Goal: Contribute content: Add original content to the website for others to see

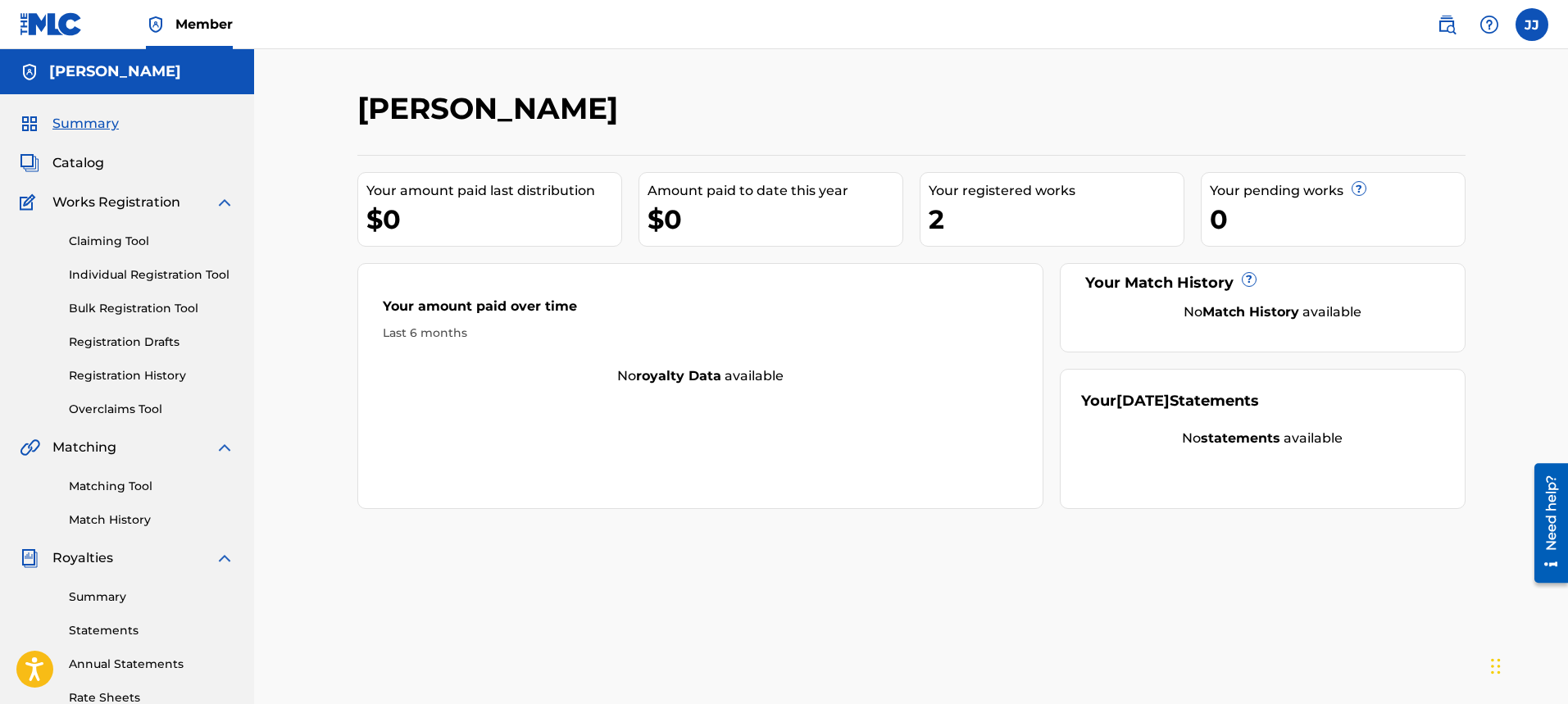
drag, startPoint x: 106, startPoint y: 158, endPoint x: 59, endPoint y: 157, distance: 47.0
click at [60, 158] on div "Catalog" at bounding box center [127, 163] width 215 height 19
click at [60, 157] on span "Catalog" at bounding box center [79, 163] width 52 height 19
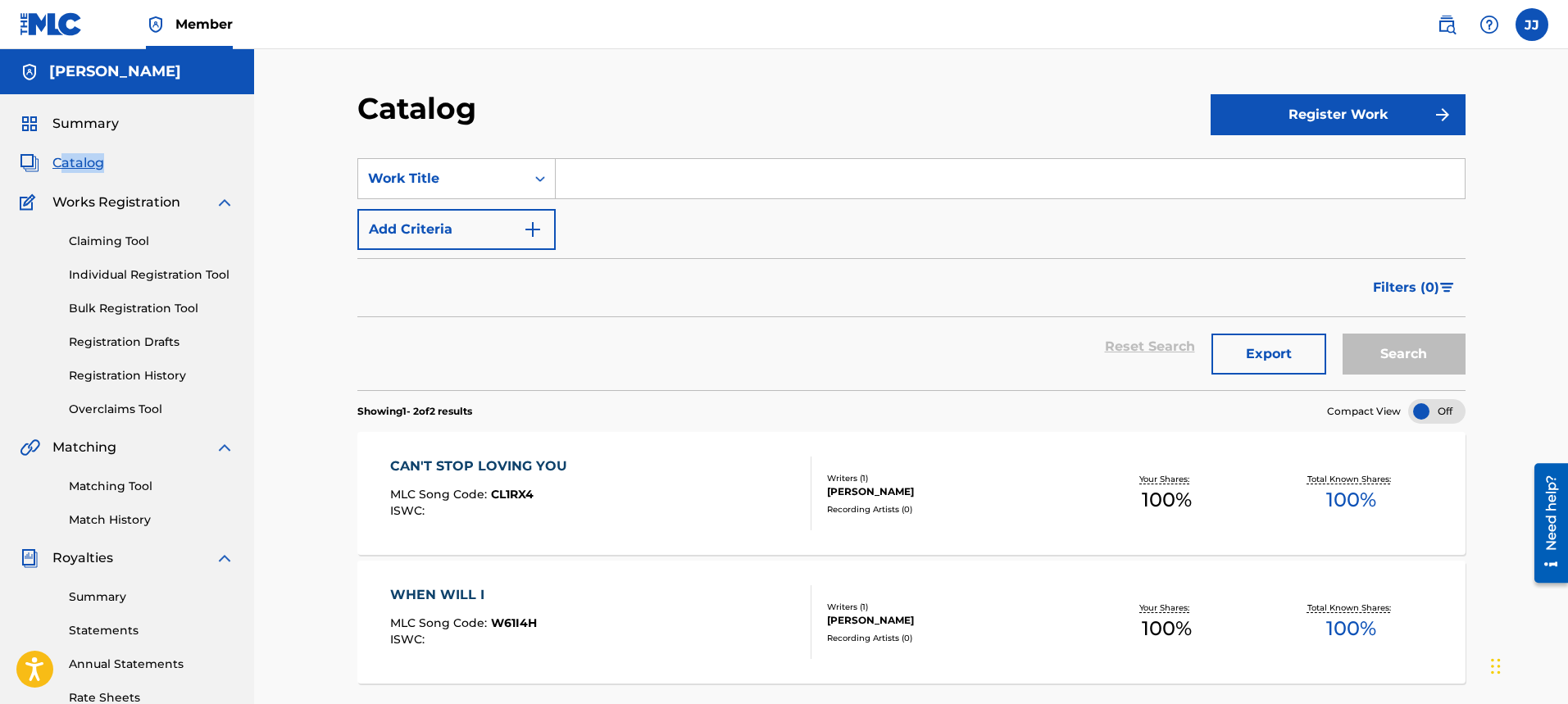
click at [1319, 121] on button "Register Work" at bounding box center [1337, 114] width 255 height 41
click at [545, 179] on icon "Search Form" at bounding box center [540, 178] width 16 height 16
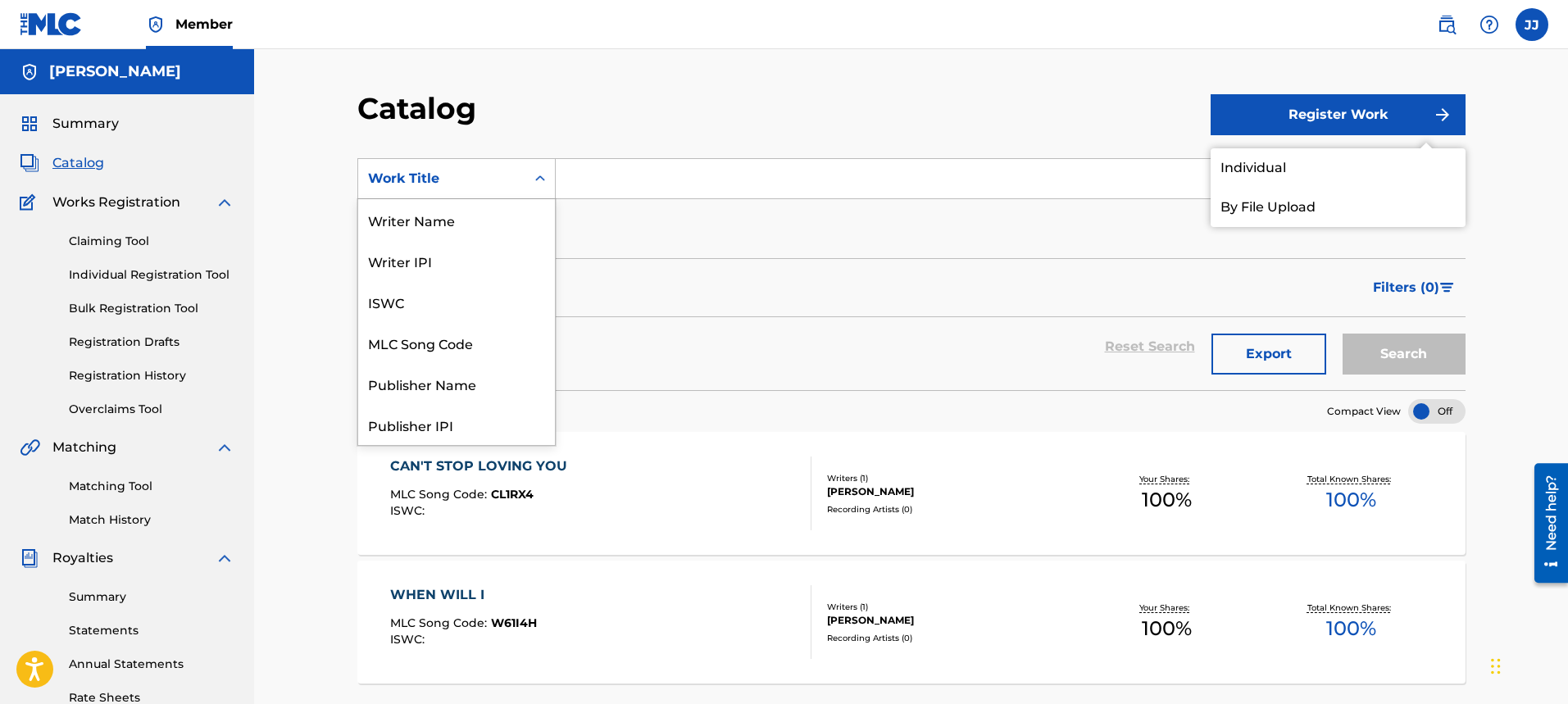
scroll to position [246, 0]
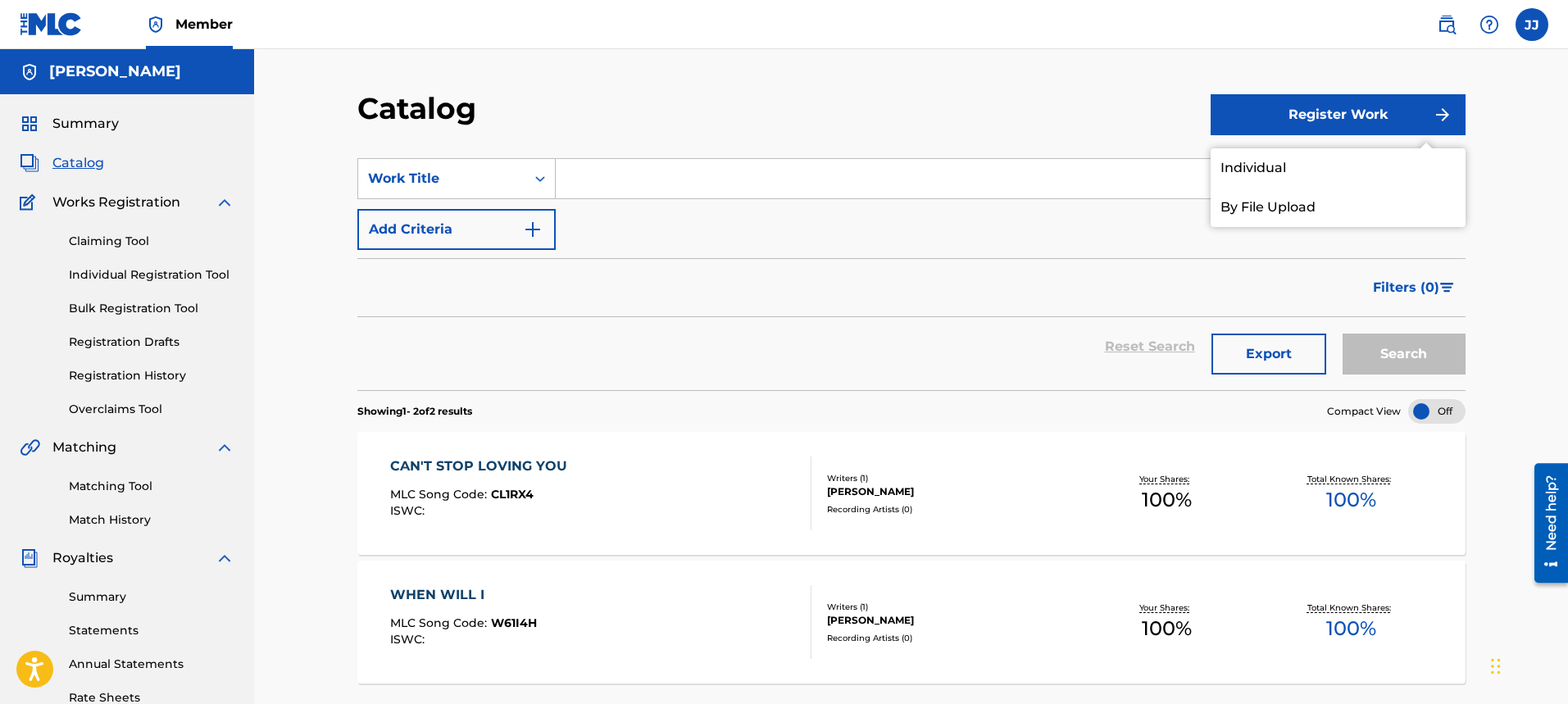
click at [597, 182] on input "Search Form" at bounding box center [1011, 179] width 909 height 39
click at [1286, 161] on link "Individual" at bounding box center [1337, 167] width 255 height 39
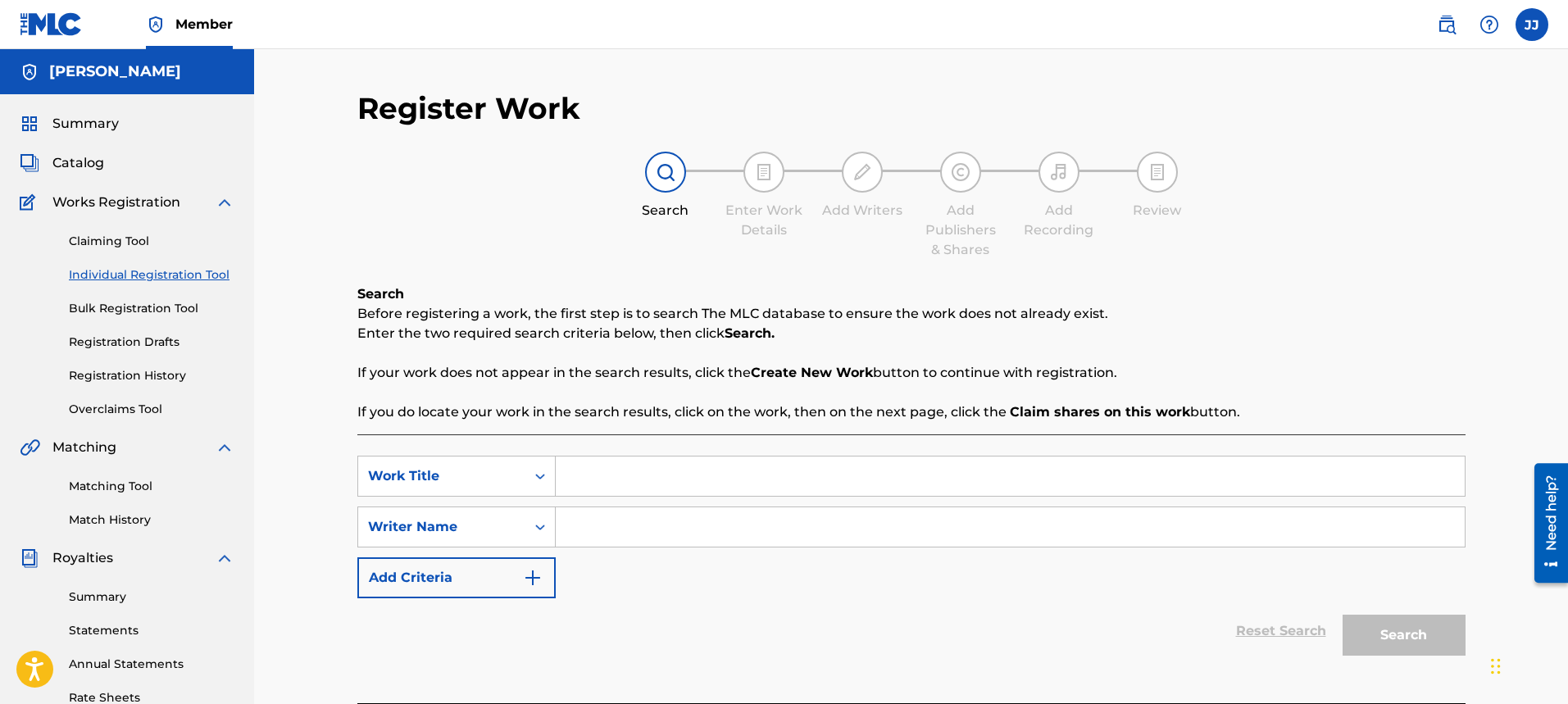
click at [751, 467] on input "Search Form" at bounding box center [1011, 475] width 909 height 39
click at [576, 484] on input "day of Destiny" at bounding box center [1011, 475] width 909 height 39
type input "Day of Destiny"
click at [631, 526] on input "Search Form" at bounding box center [1011, 526] width 909 height 39
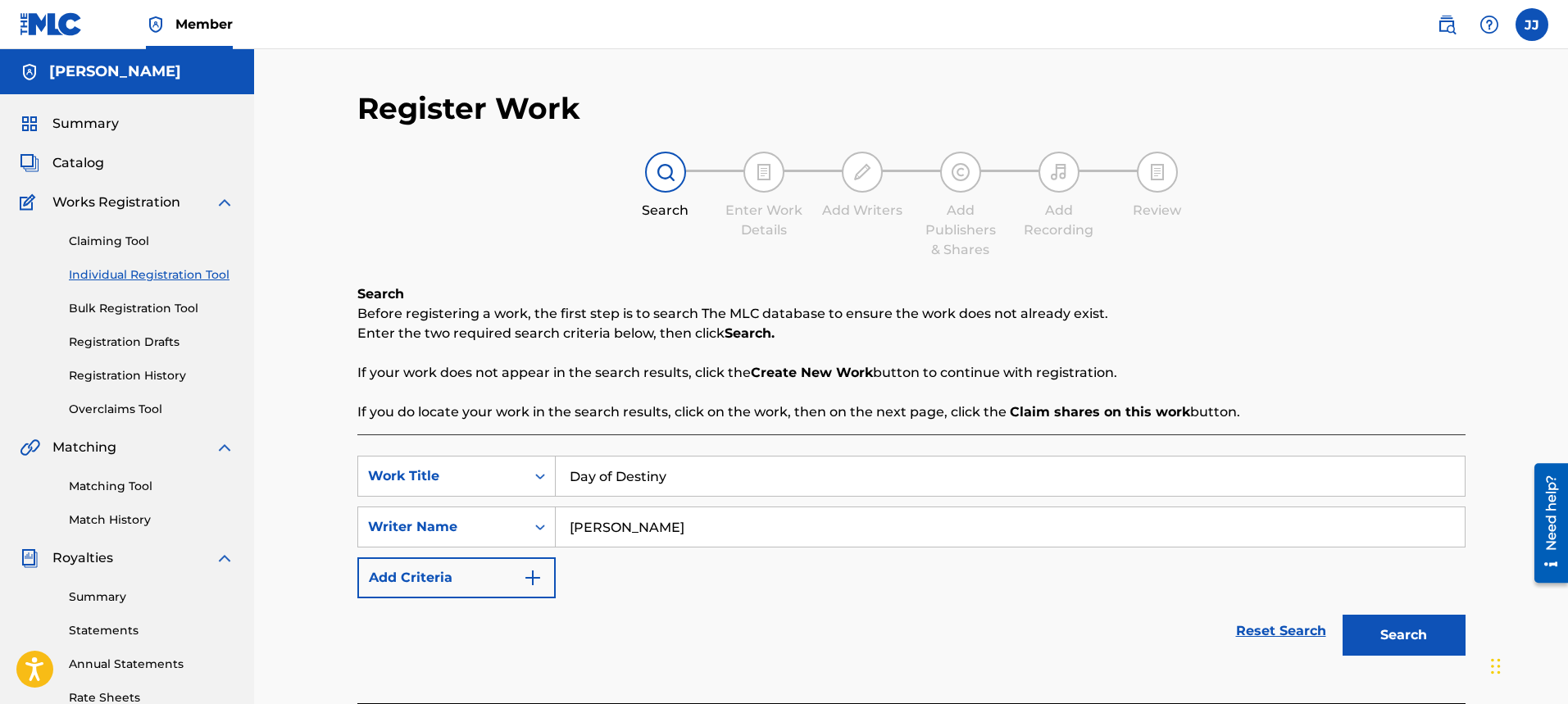
type input "[PERSON_NAME]"
click at [1409, 643] on button "Search" at bounding box center [1405, 635] width 123 height 41
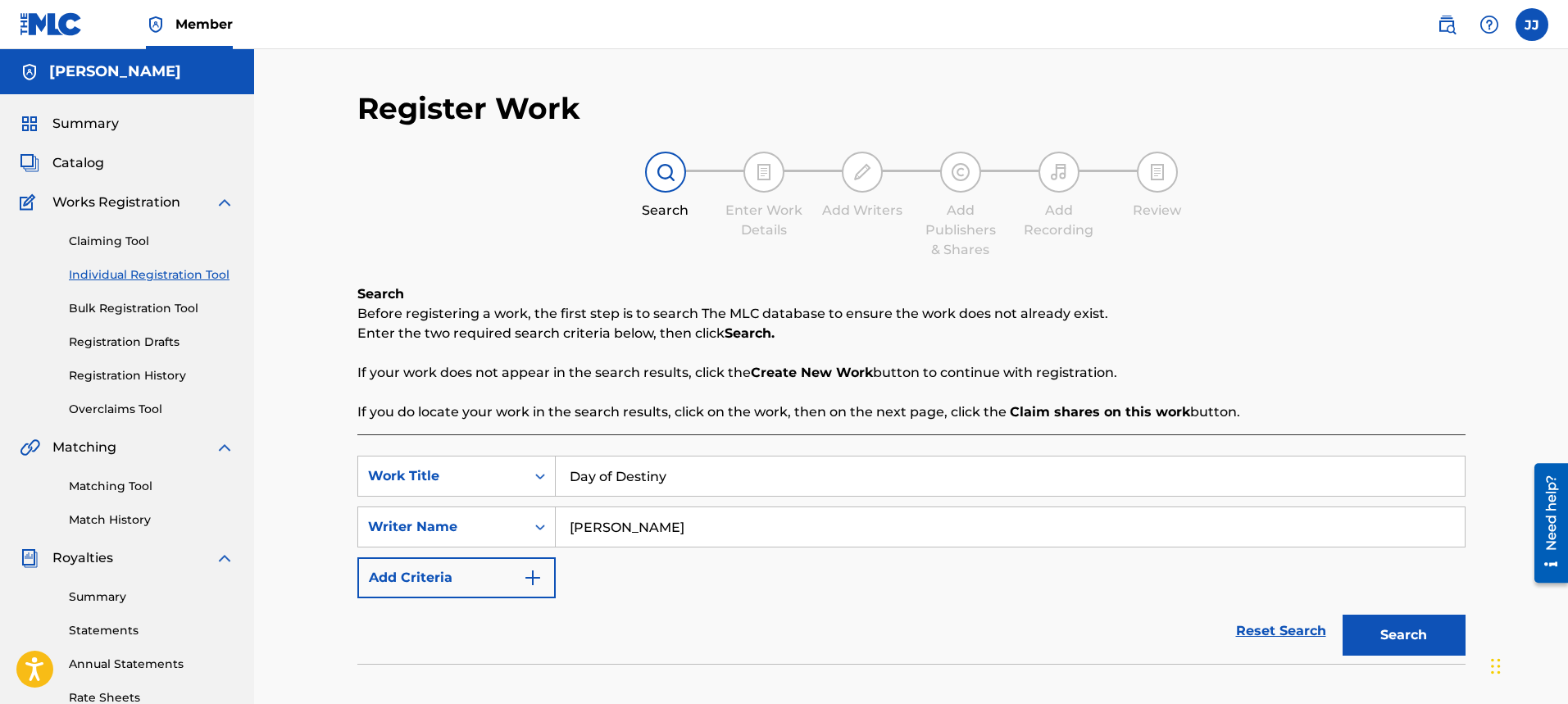
scroll to position [312, 0]
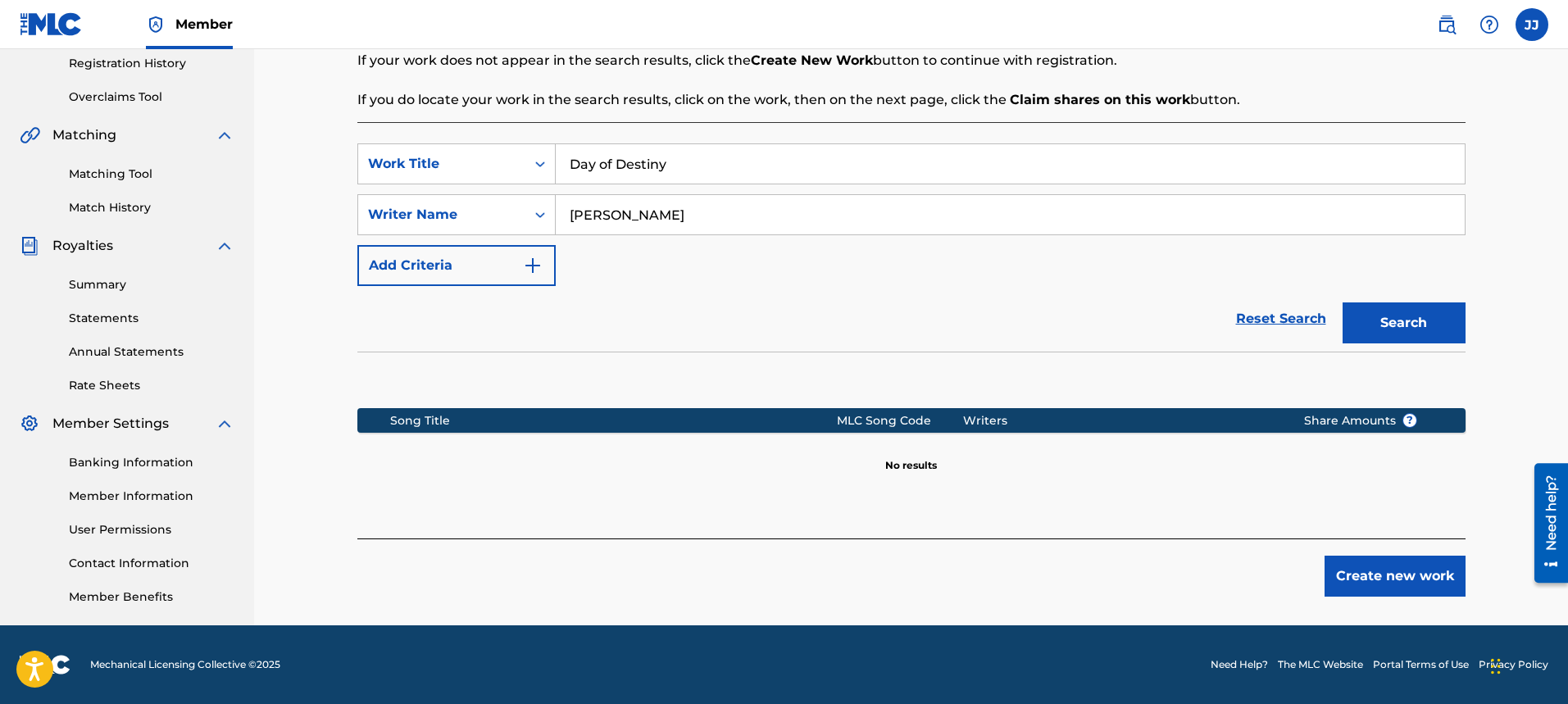
click at [1400, 570] on button "Create new work" at bounding box center [1395, 576] width 141 height 41
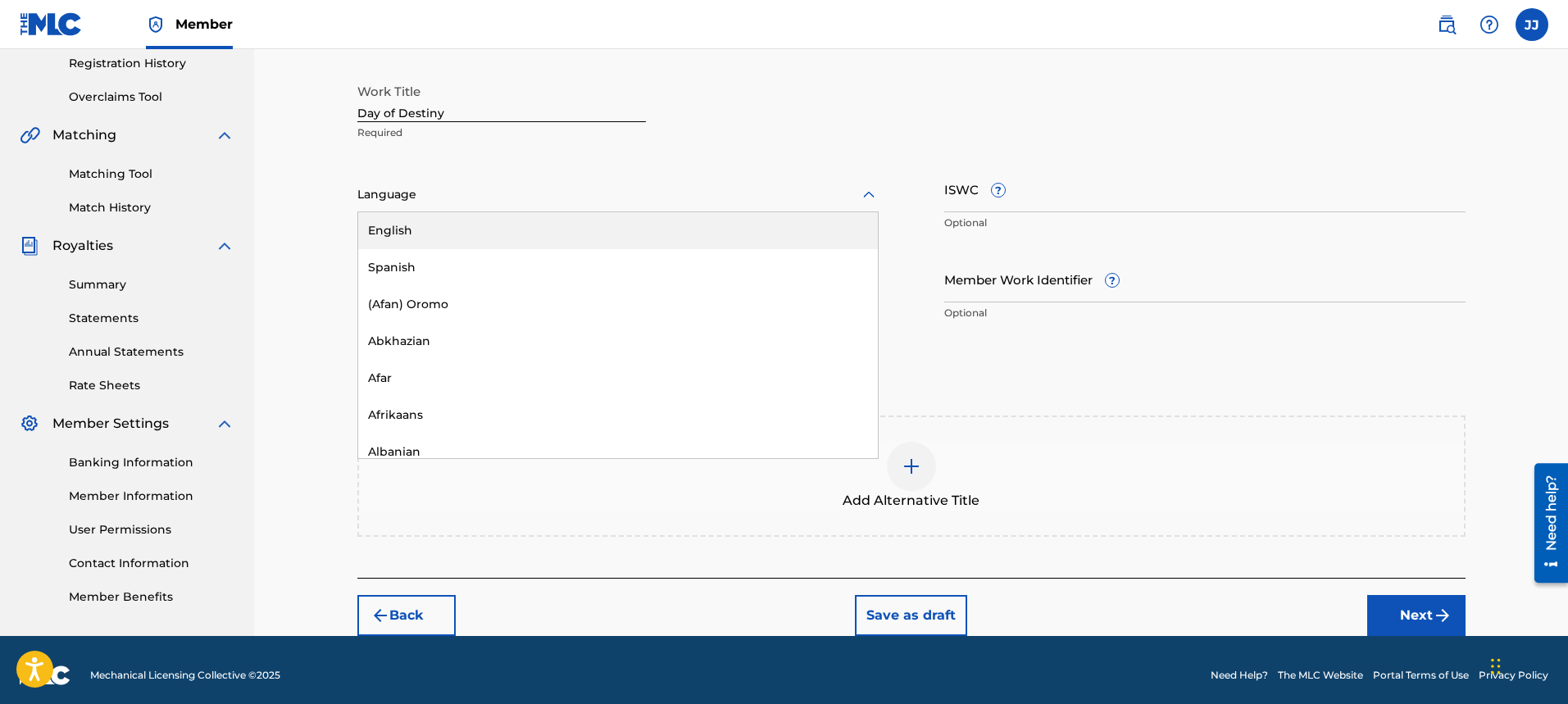
click at [483, 196] on div at bounding box center [618, 194] width 522 height 20
click at [483, 228] on div "English" at bounding box center [618, 231] width 520 height 36
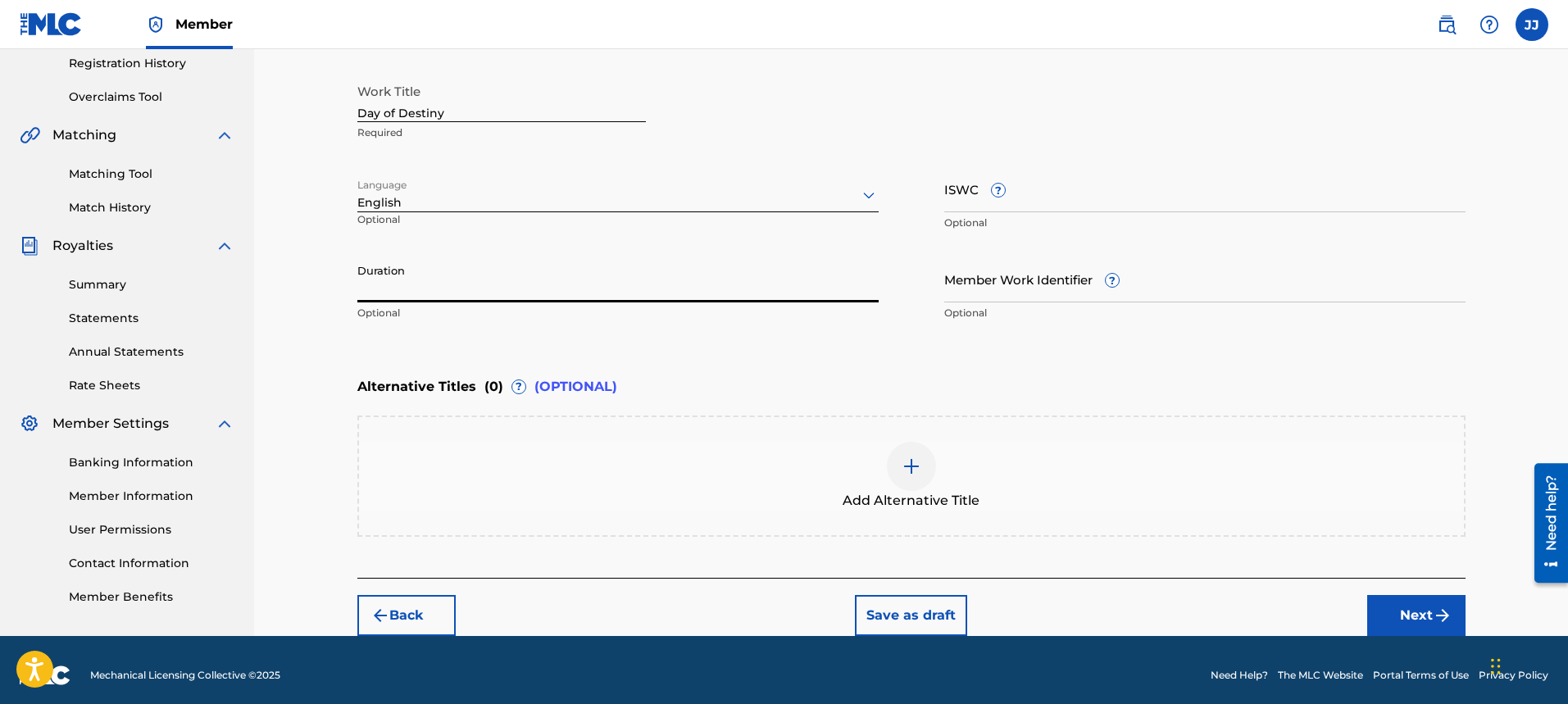
click at [486, 282] on input "Duration" at bounding box center [618, 279] width 522 height 47
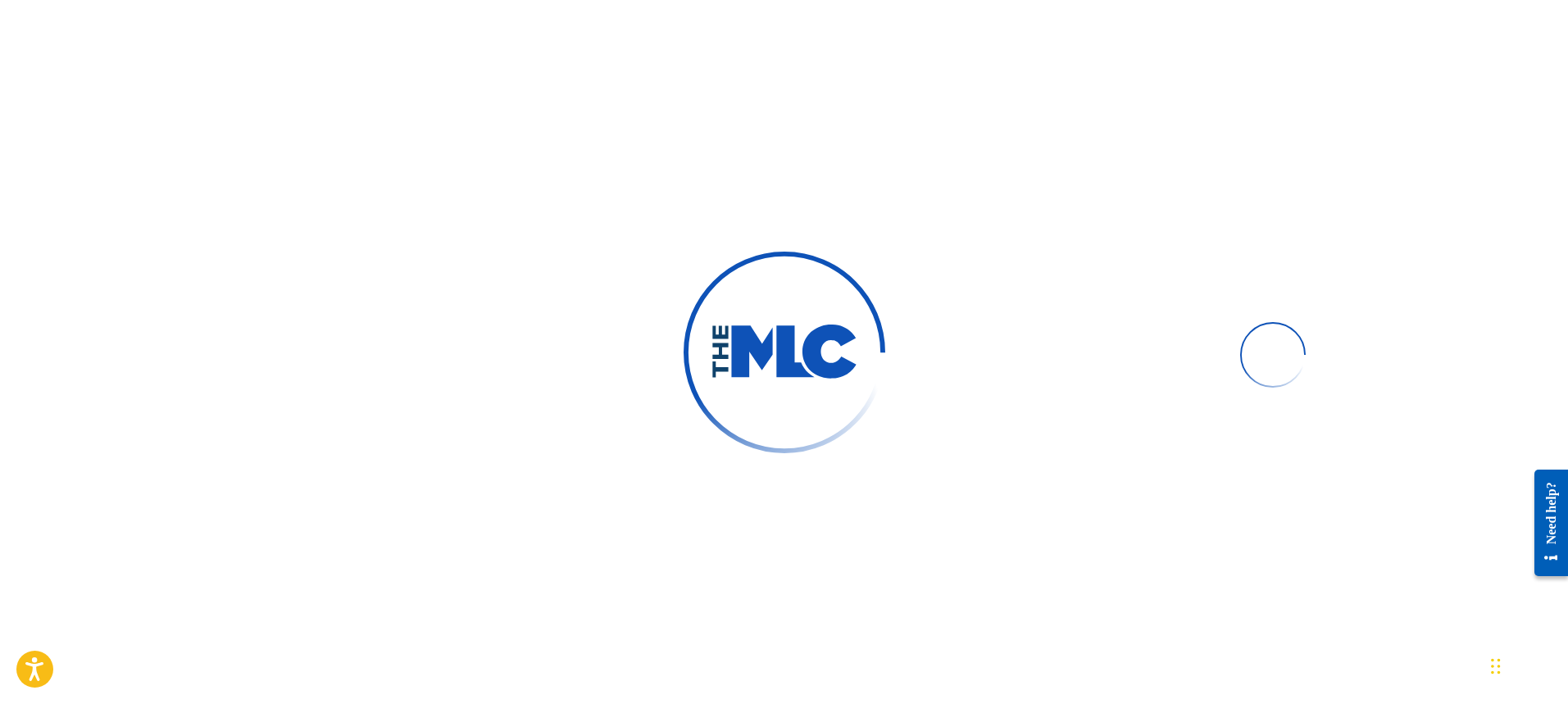
click at [369, 282] on div at bounding box center [784, 352] width 1568 height 704
